Goal: Task Accomplishment & Management: Use online tool/utility

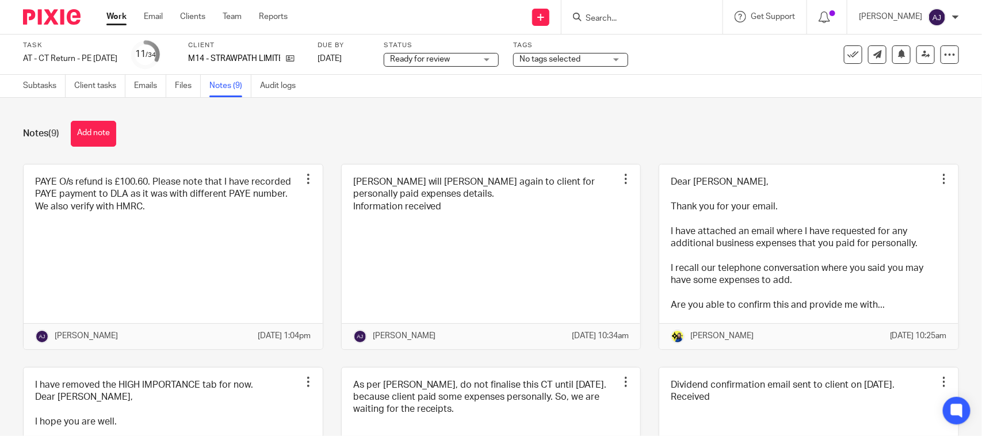
click at [279, 156] on div "Notes (9) Add note PAYE O/s refund is £100.60. Please note that I have recorded…" at bounding box center [491, 267] width 982 height 338
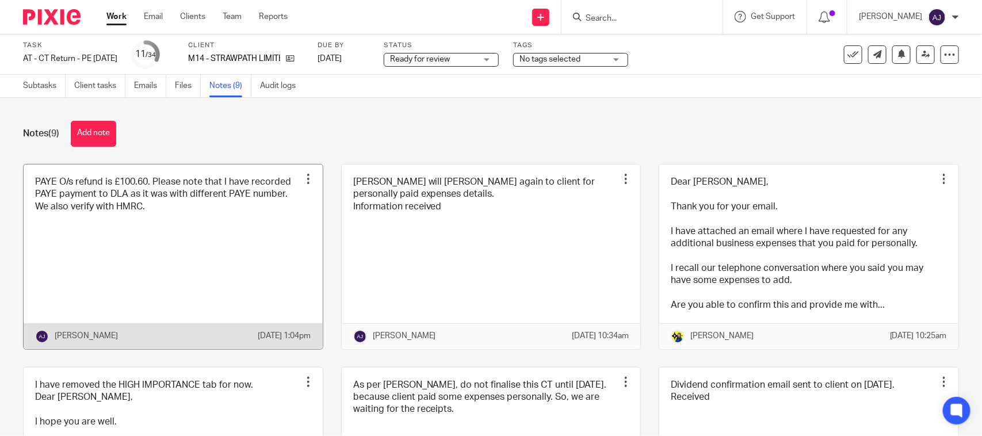
click at [302, 173] on div at bounding box center [308, 179] width 12 height 12
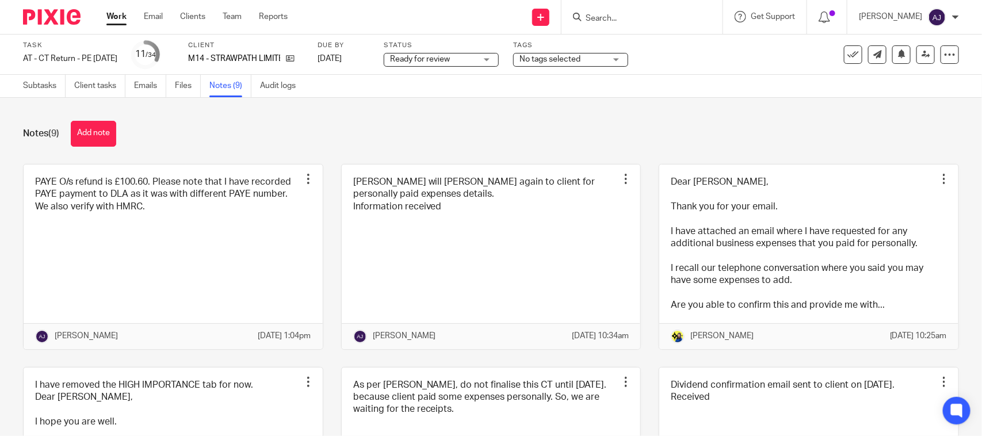
click at [326, 130] on div "Notes (9) Add note" at bounding box center [491, 134] width 936 height 26
click at [41, 88] on link "Subtasks" at bounding box center [44, 86] width 43 height 22
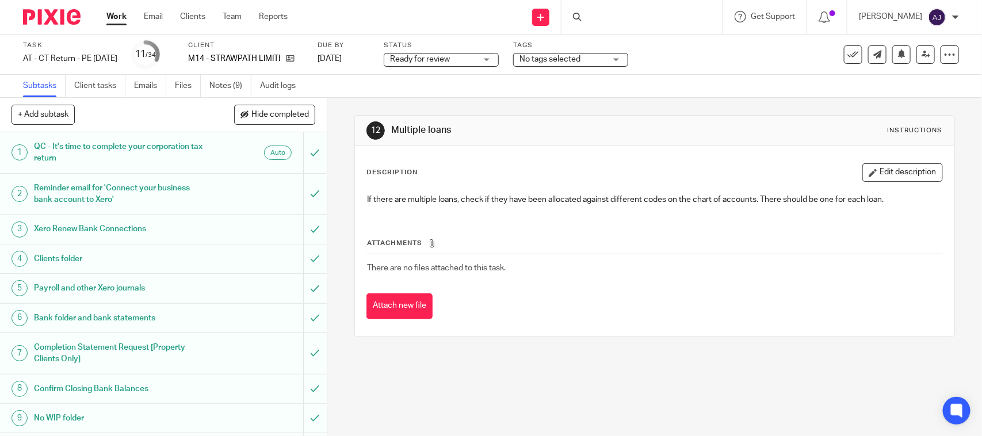
click at [596, 289] on div "Attachments There are no files attached to this task. Attach new file" at bounding box center [654, 266] width 576 height 105
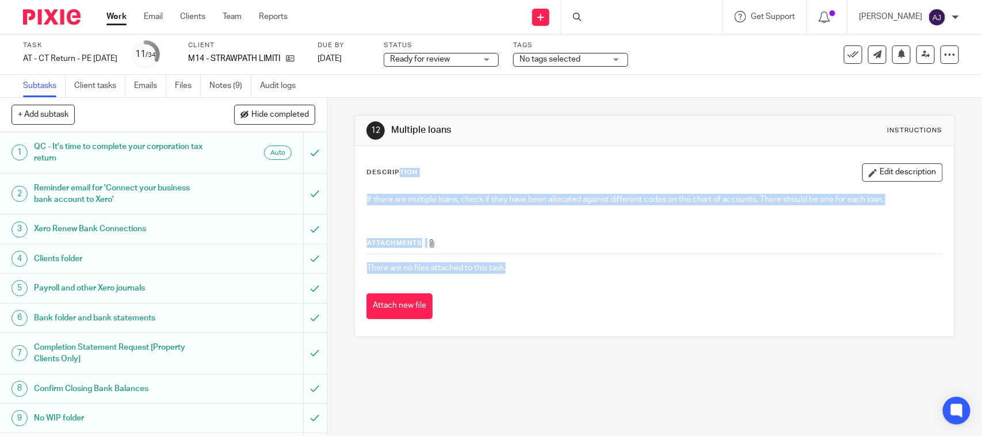
drag, startPoint x: 525, startPoint y: 274, endPoint x: 352, endPoint y: 182, distance: 195.5
click at [355, 182] on div "Description Edit description If there are multiple loans, check if they have be…" at bounding box center [654, 241] width 599 height 190
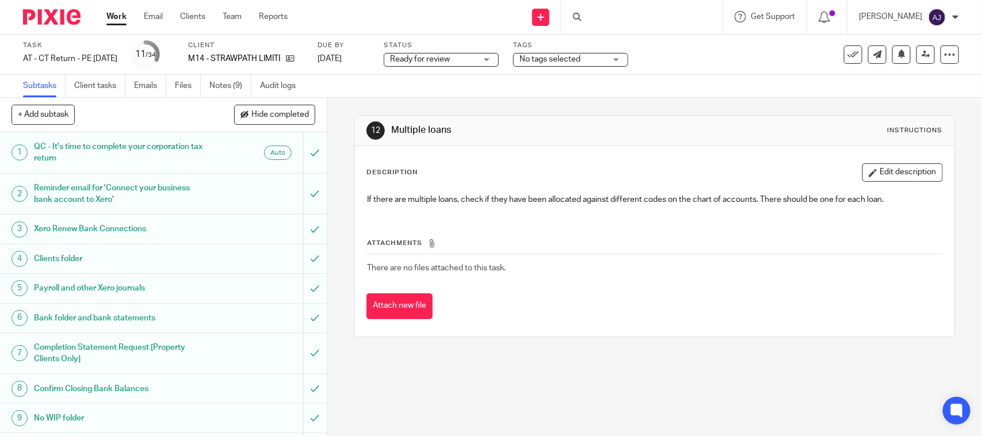
click at [607, 306] on div "Attach new file" at bounding box center [654, 306] width 576 height 26
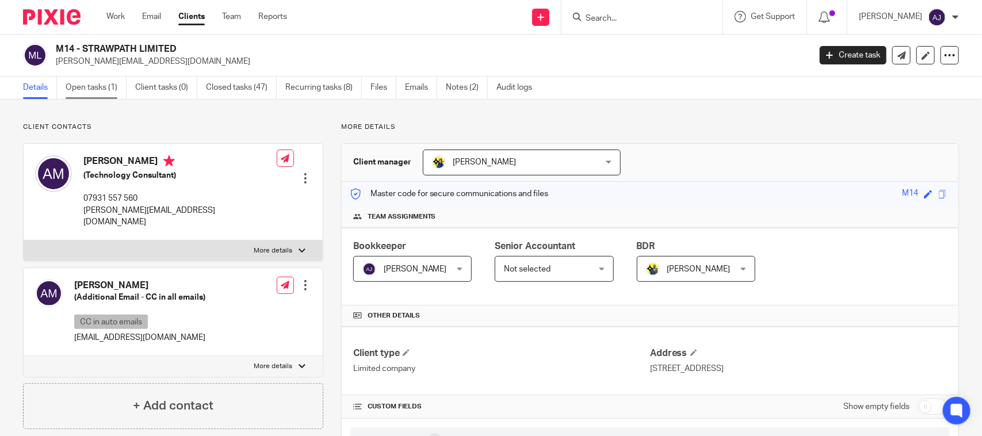
click at [87, 94] on link "Open tasks (1)" at bounding box center [96, 87] width 61 height 22
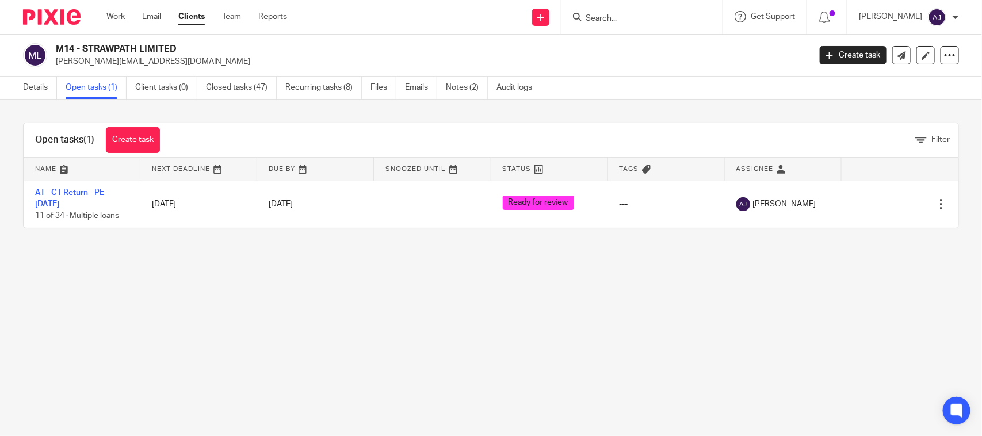
click at [266, 381] on main "M14 - STRAWPATH LIMITED andrew@strawpath.com Create task Update from Companies …" at bounding box center [491, 218] width 982 height 436
click at [559, 266] on main "M14 - STRAWPATH LIMITED andrew@strawpath.com Create task Update from Companies …" at bounding box center [491, 218] width 982 height 436
